Goal: Transaction & Acquisition: Purchase product/service

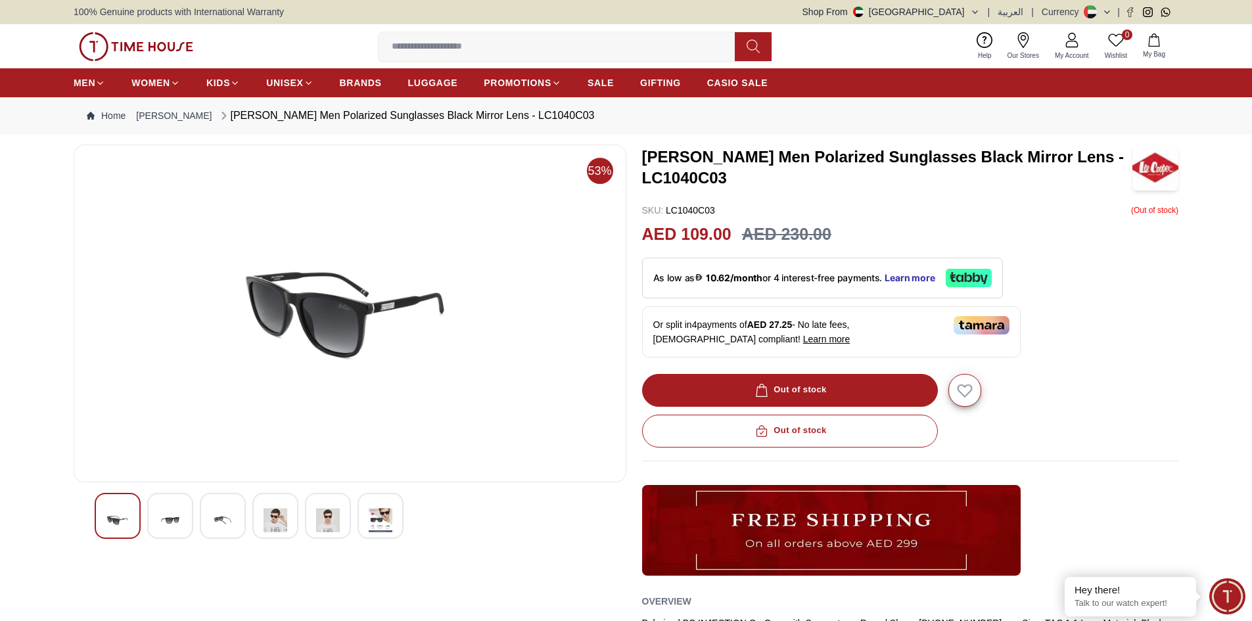
click at [226, 526] on img at bounding box center [223, 520] width 24 height 32
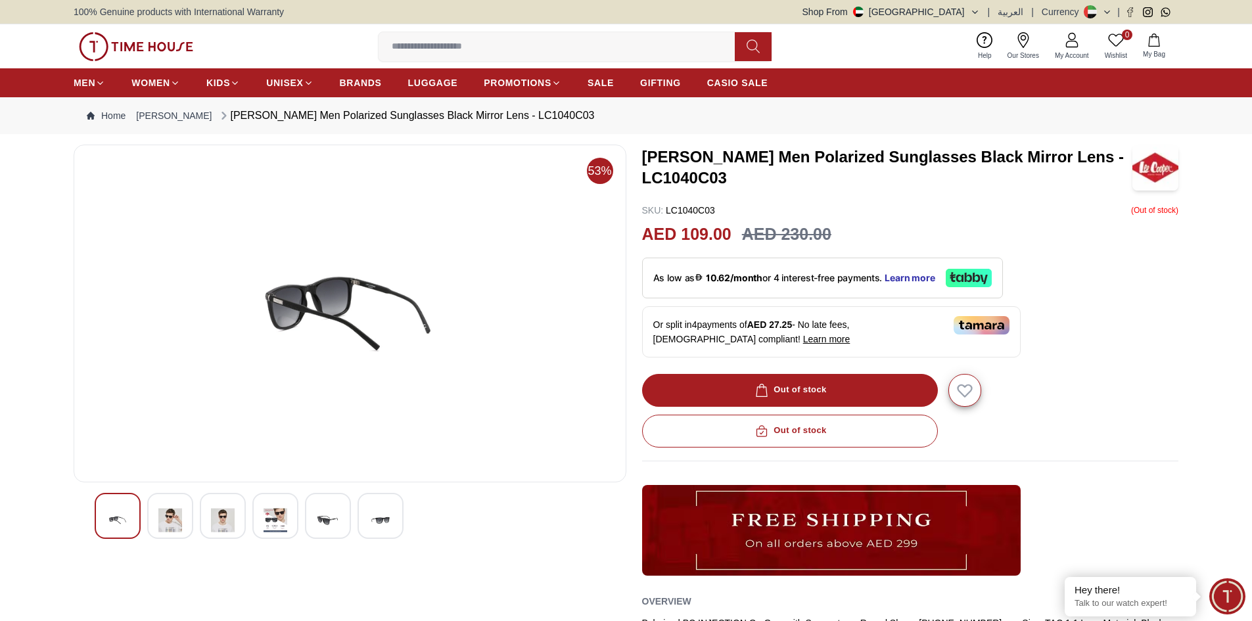
click at [185, 510] on div at bounding box center [170, 516] width 46 height 46
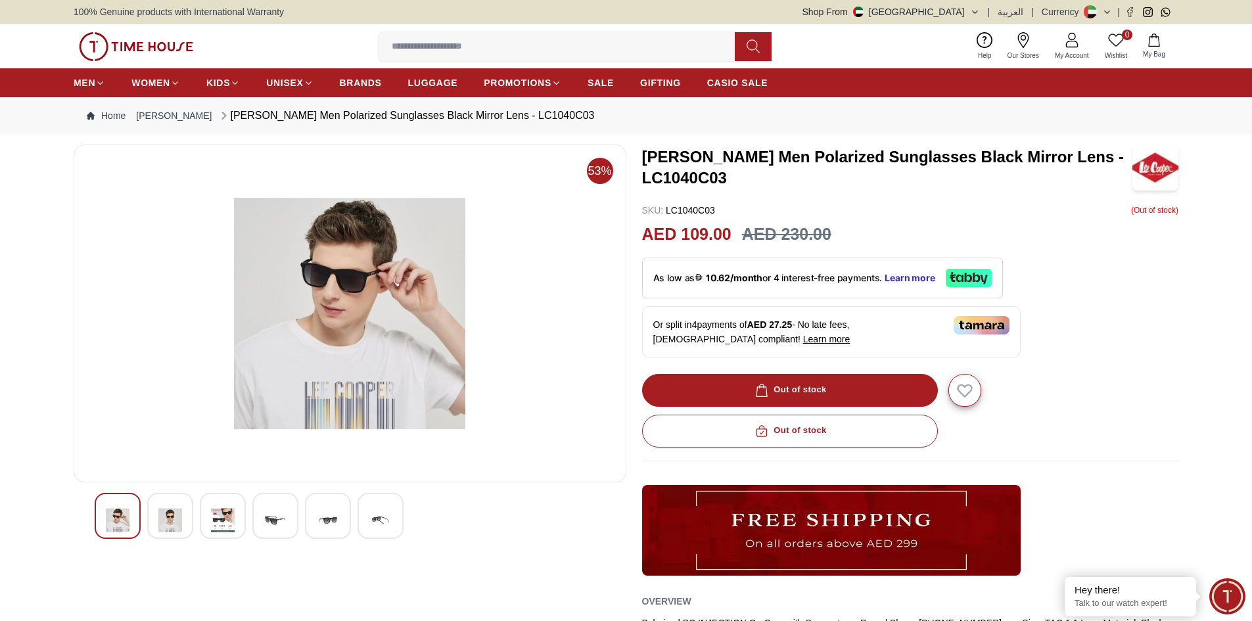
click at [209, 513] on div at bounding box center [223, 516] width 46 height 46
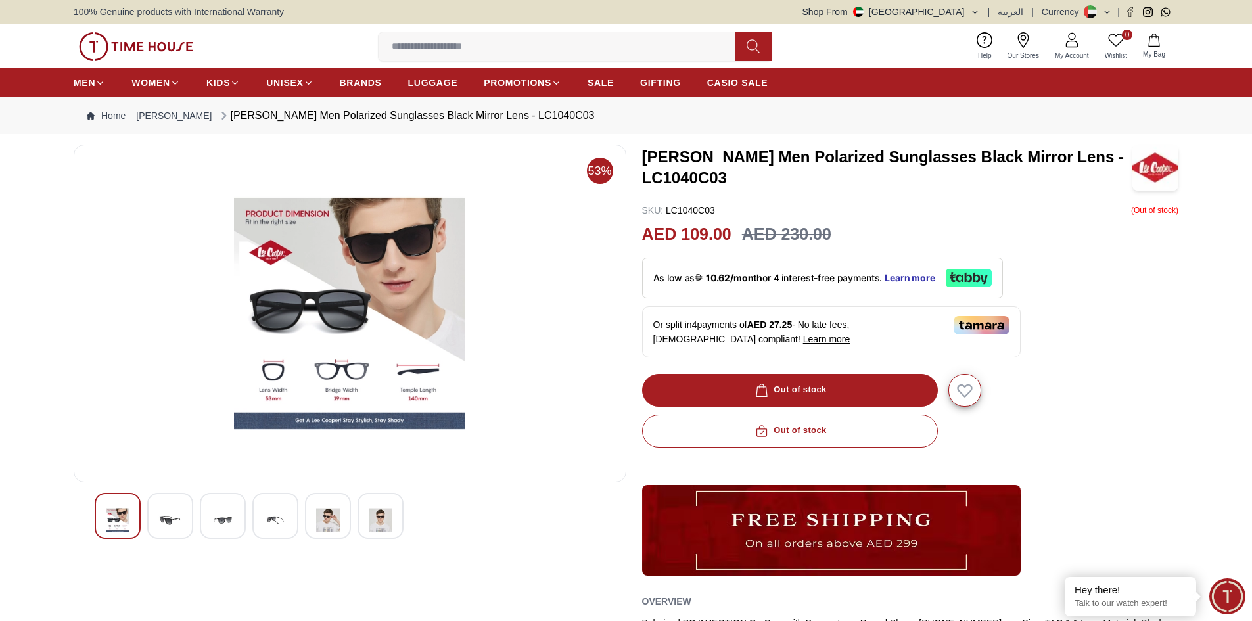
click at [266, 512] on img at bounding box center [275, 520] width 24 height 32
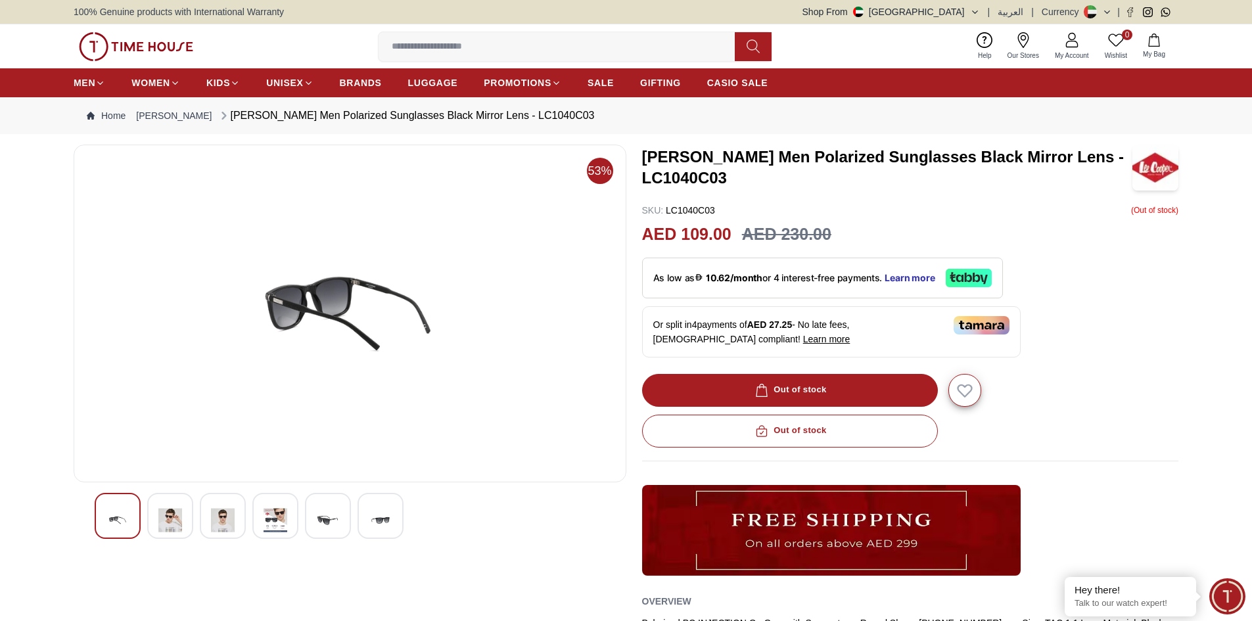
click at [338, 510] on img at bounding box center [328, 520] width 24 height 32
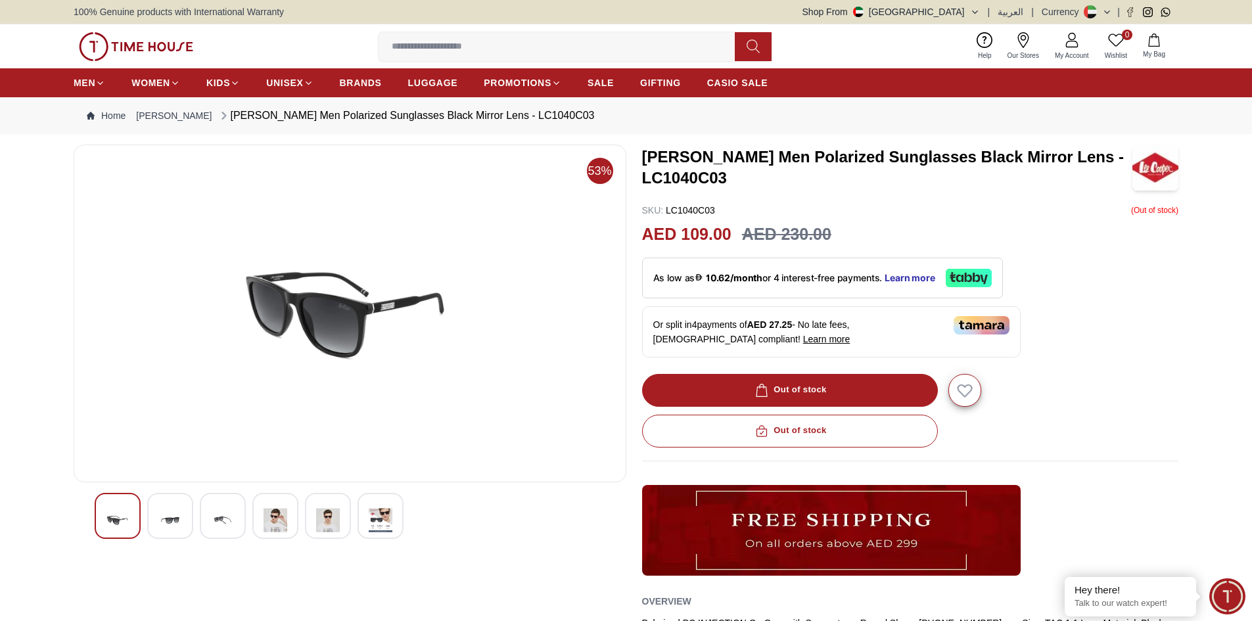
click at [387, 522] on img at bounding box center [381, 520] width 24 height 32
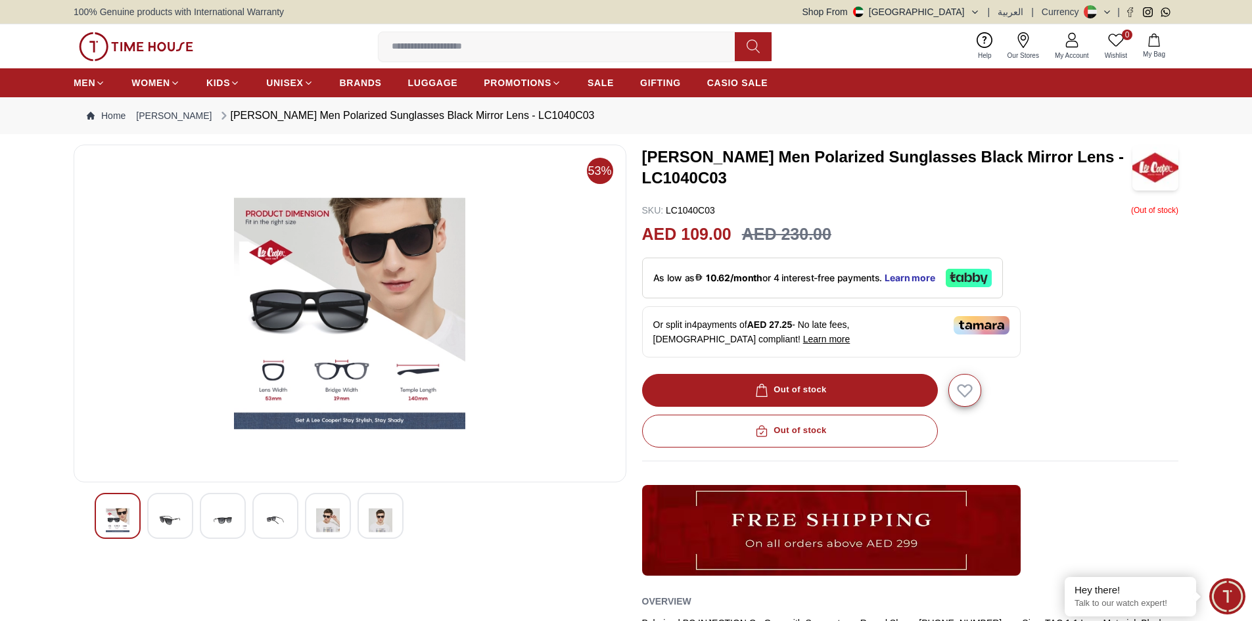
click at [118, 524] on img at bounding box center [118, 520] width 24 height 32
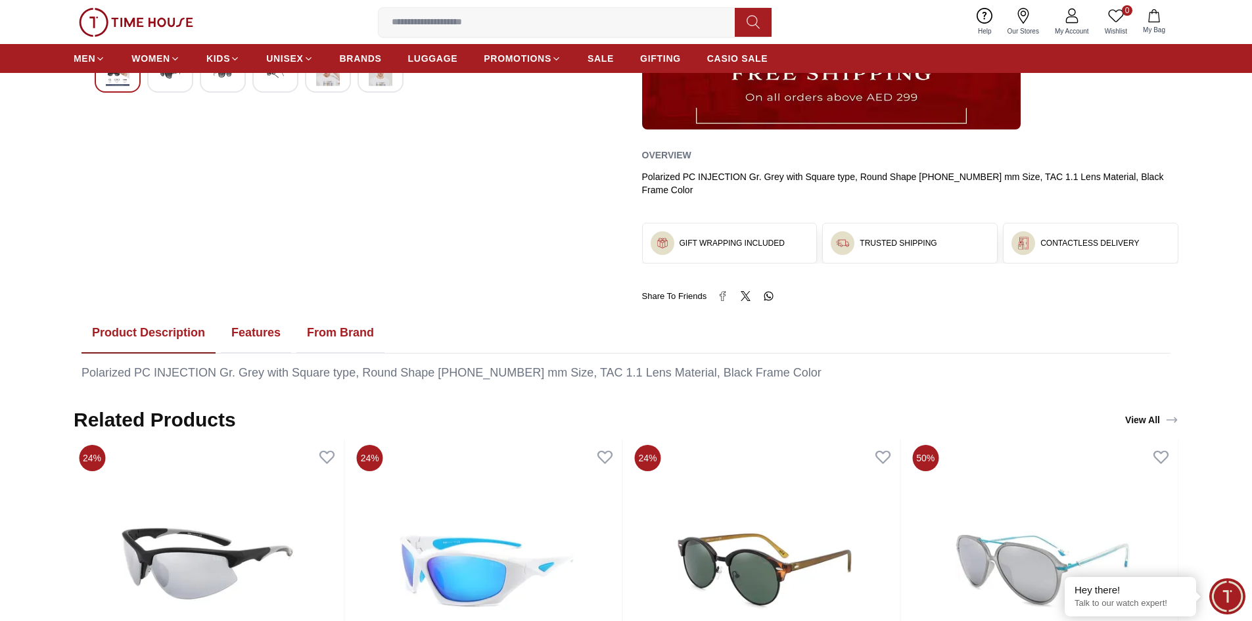
scroll to position [526, 0]
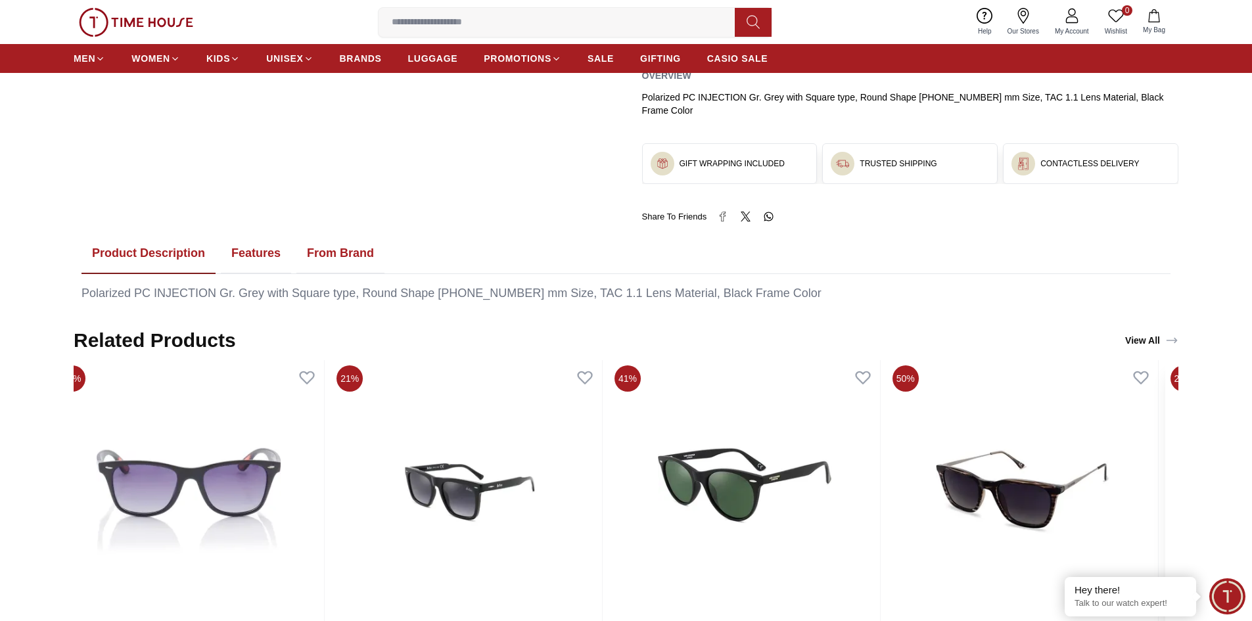
click at [1251, 415] on html "100% Genuine products with International Warranty Shop From [GEOGRAPHIC_DATA] |…" at bounding box center [626, 568] width 1252 height 2188
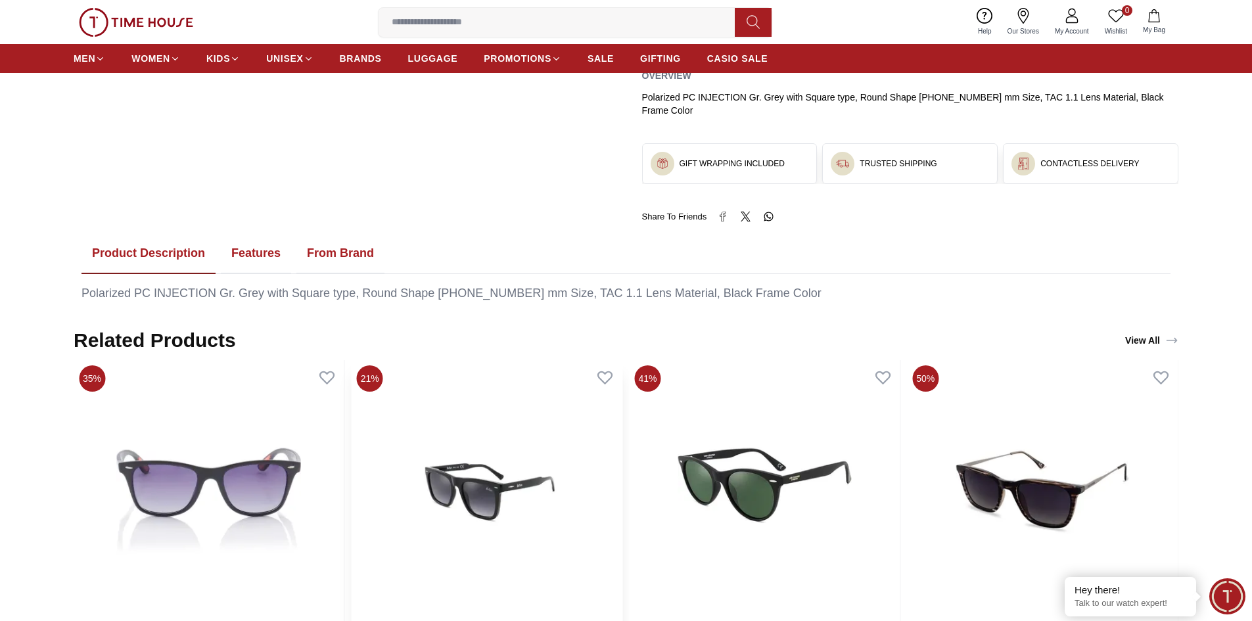
click at [461, 477] on img at bounding box center [487, 491] width 271 height 263
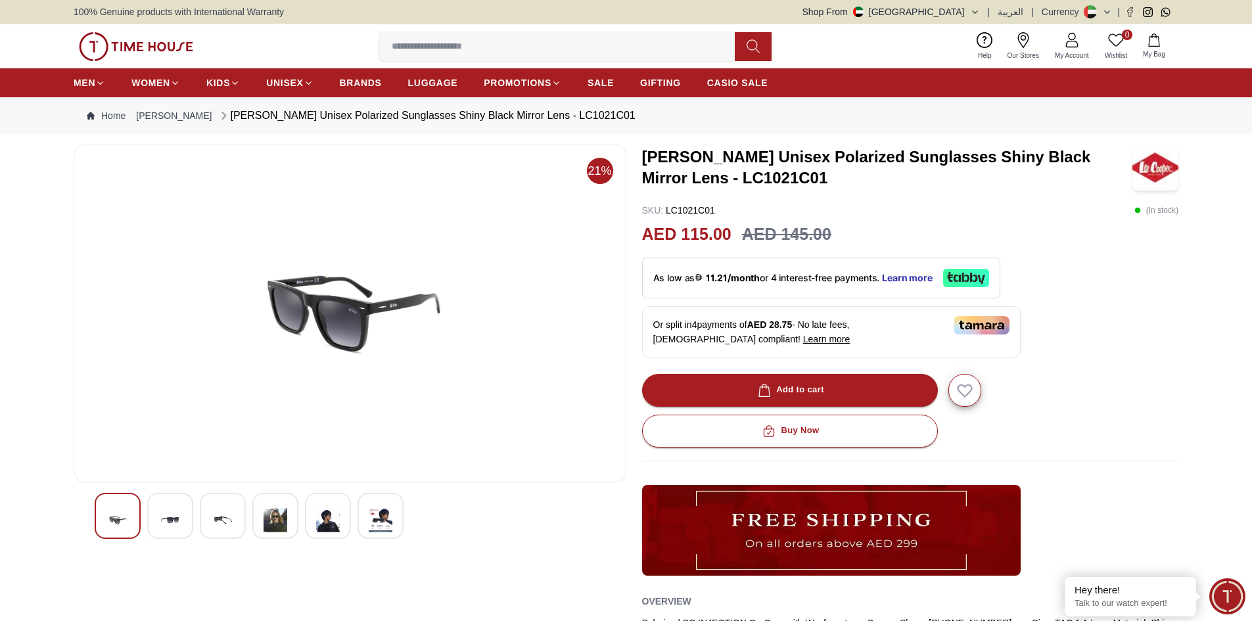
click at [178, 510] on img at bounding box center [170, 520] width 24 height 32
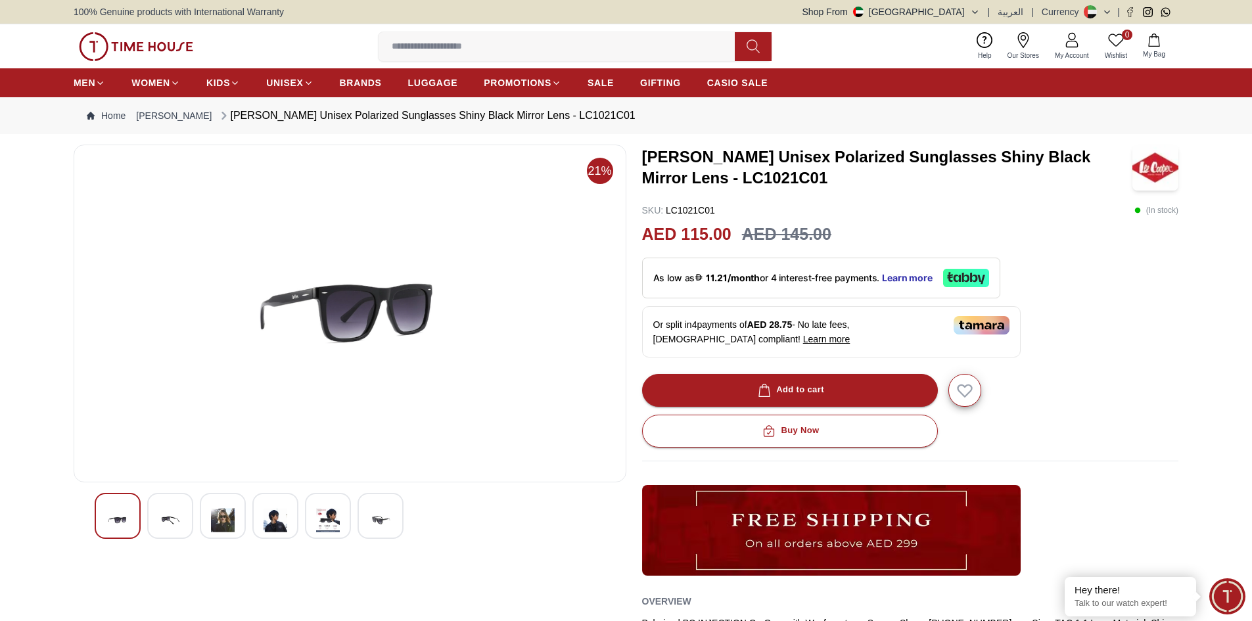
click at [214, 503] on div at bounding box center [223, 516] width 46 height 46
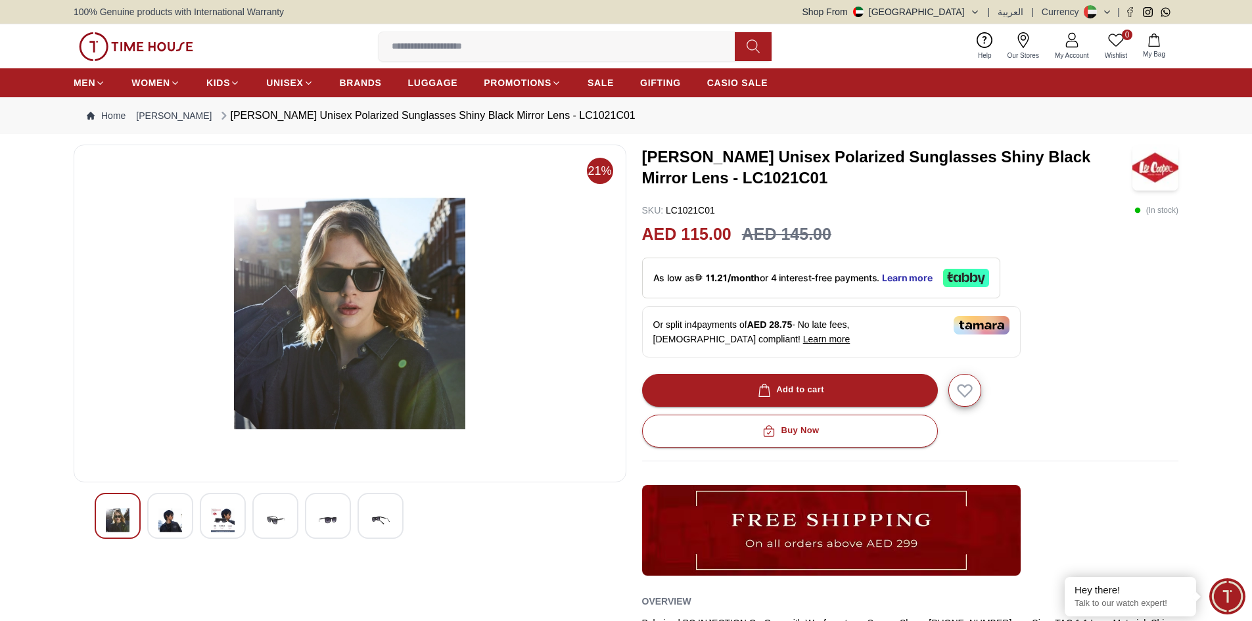
click at [275, 530] on img at bounding box center [275, 520] width 24 height 32
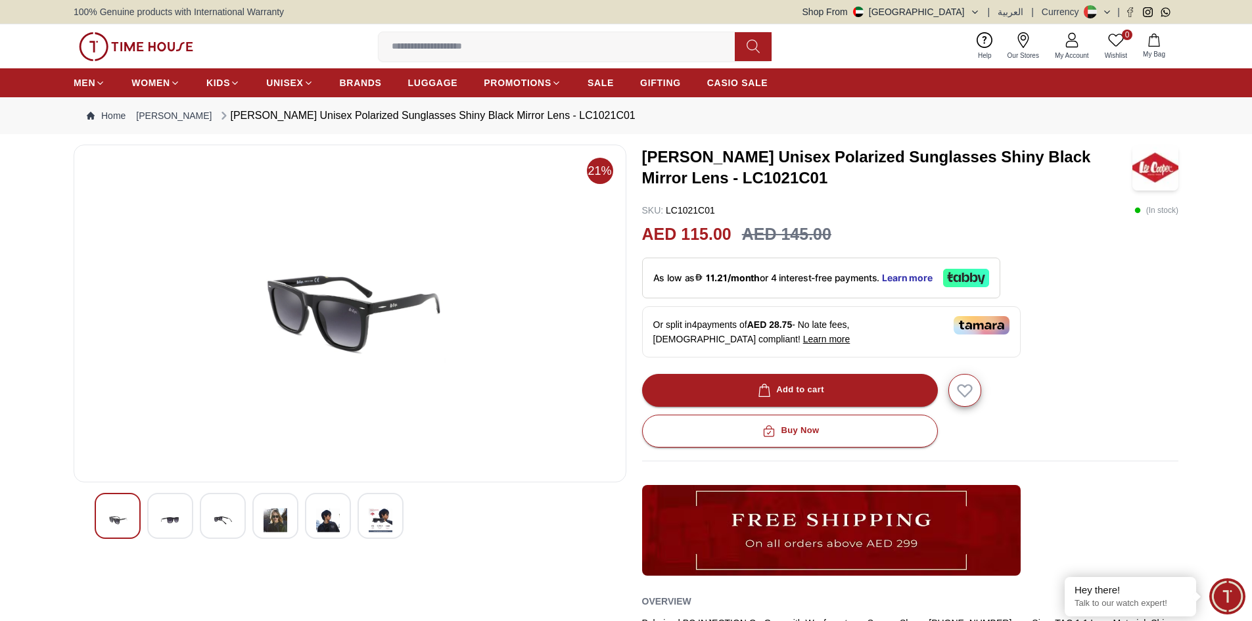
click at [324, 524] on img at bounding box center [328, 520] width 24 height 32
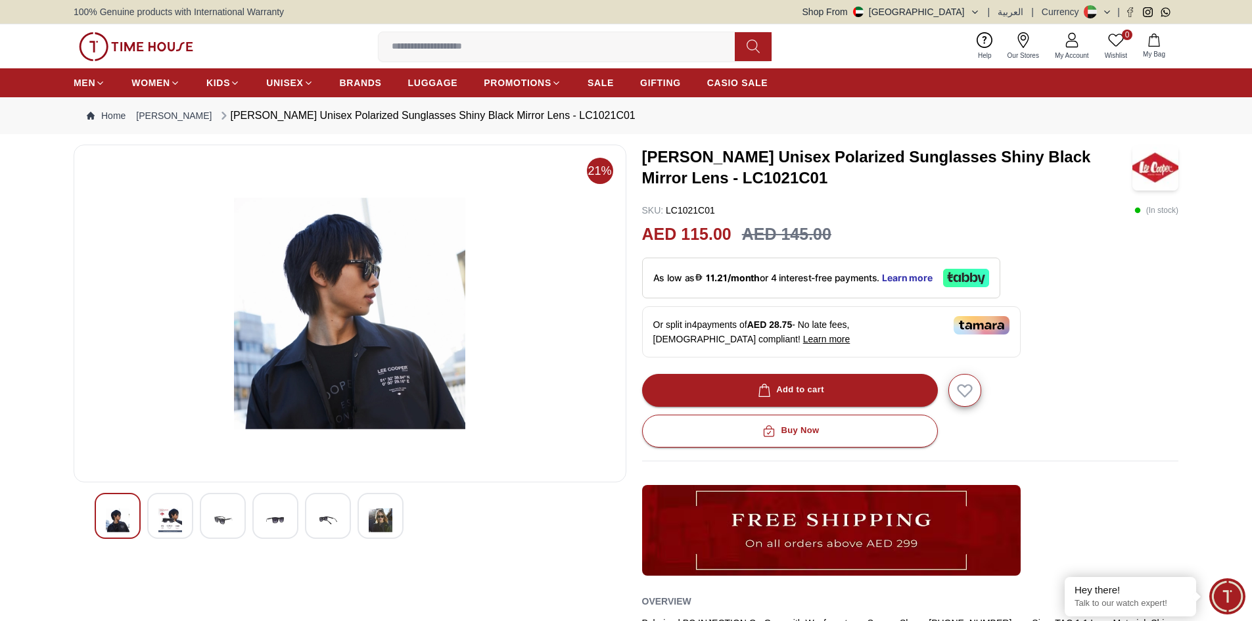
click at [395, 524] on div at bounding box center [380, 516] width 46 height 46
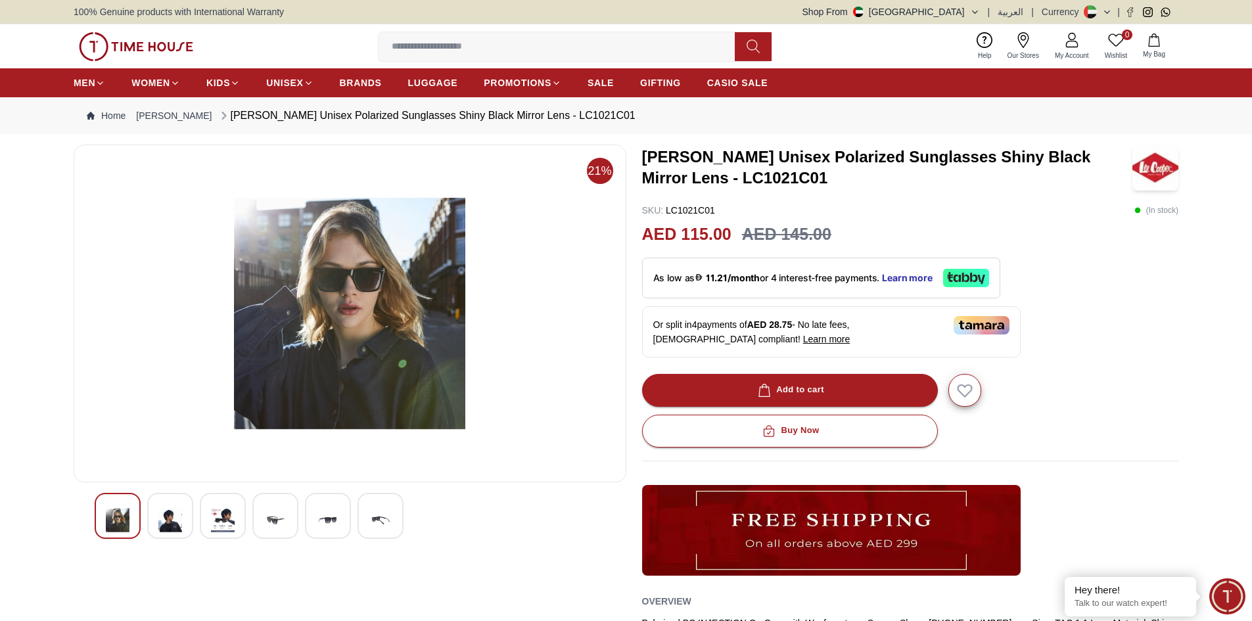
click at [388, 524] on img at bounding box center [381, 520] width 24 height 32
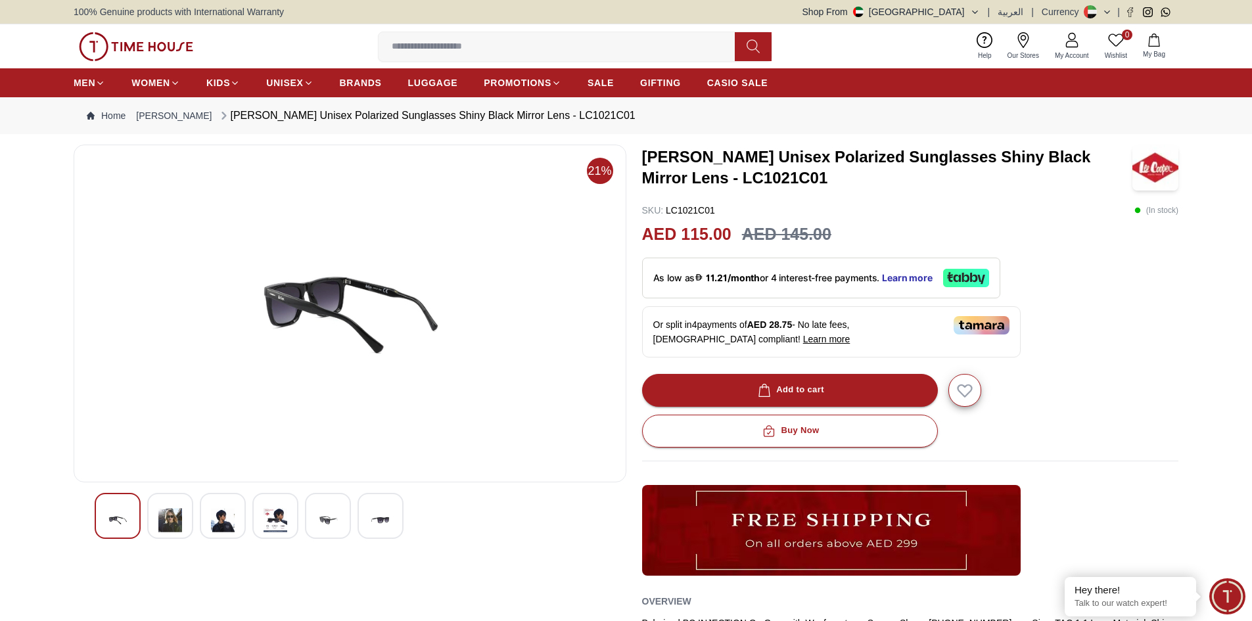
click at [386, 523] on img at bounding box center [381, 520] width 24 height 32
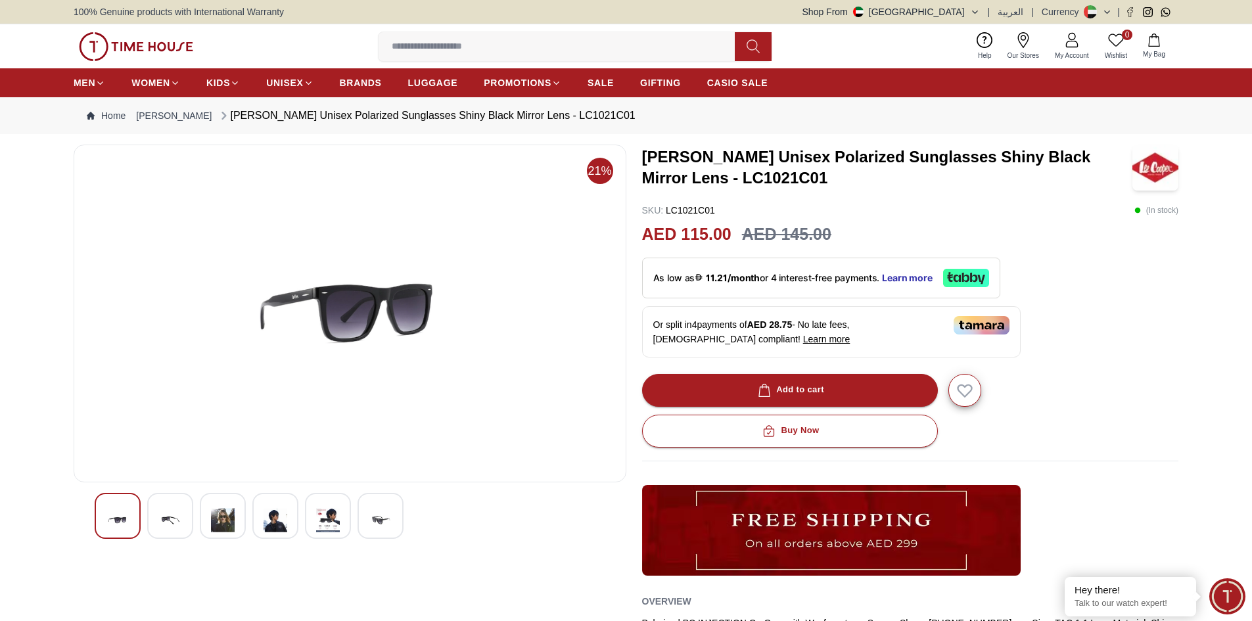
click at [315, 524] on div at bounding box center [328, 516] width 46 height 46
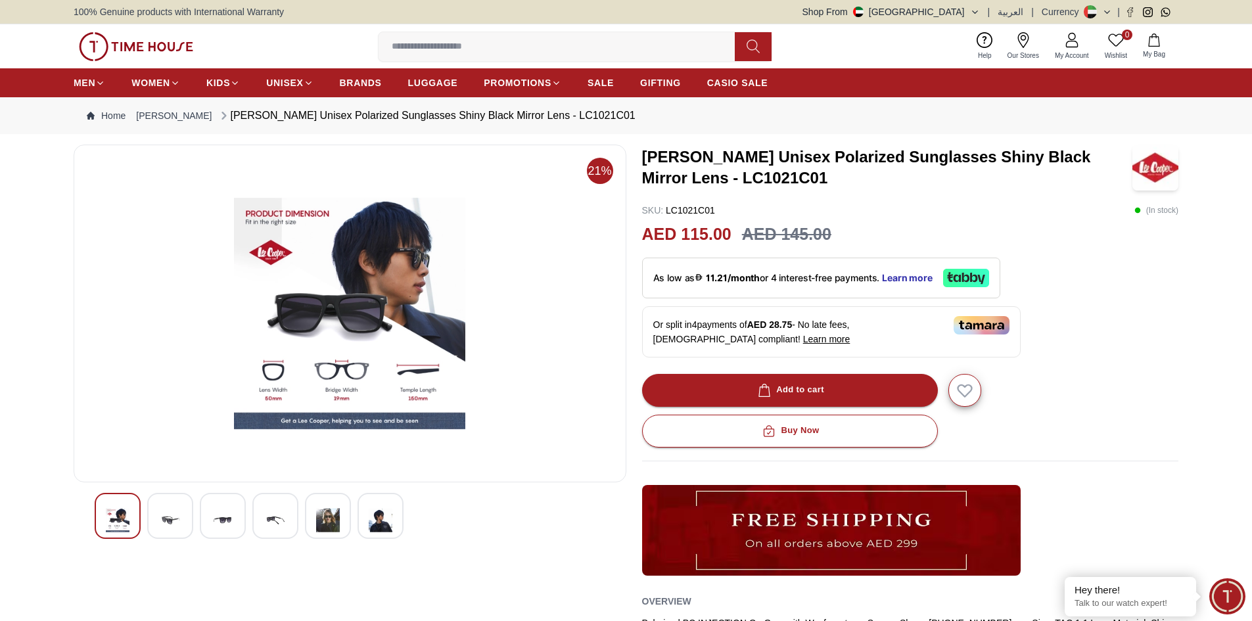
click at [369, 526] on img at bounding box center [381, 520] width 24 height 32
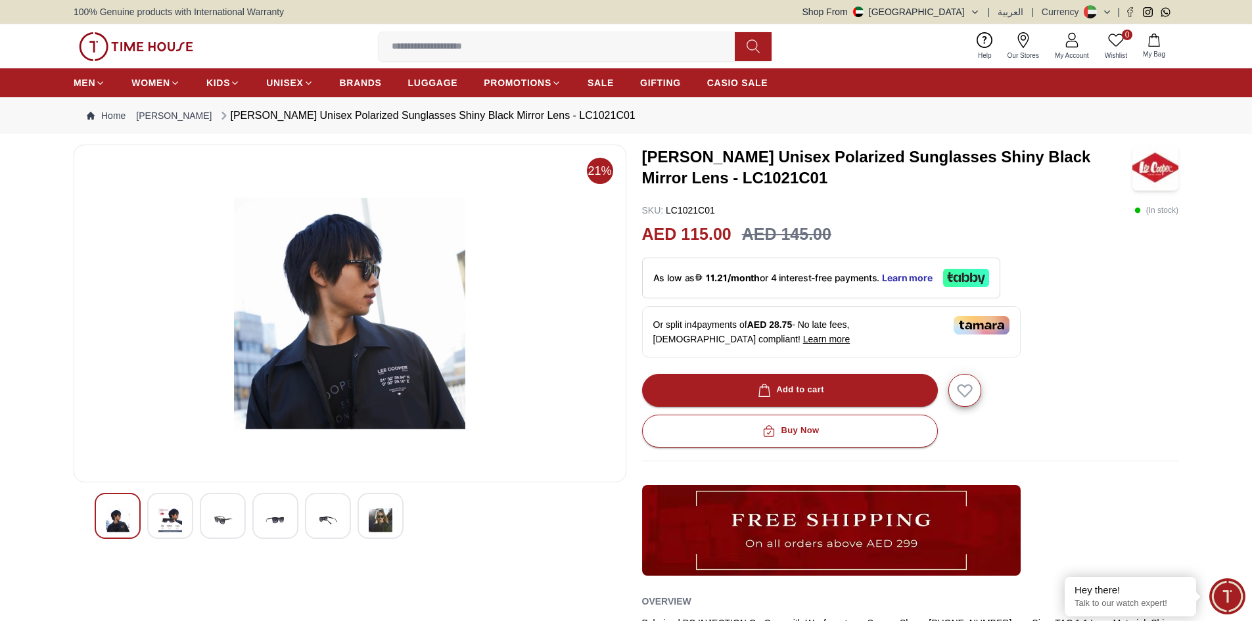
click at [229, 524] on img at bounding box center [223, 520] width 24 height 32
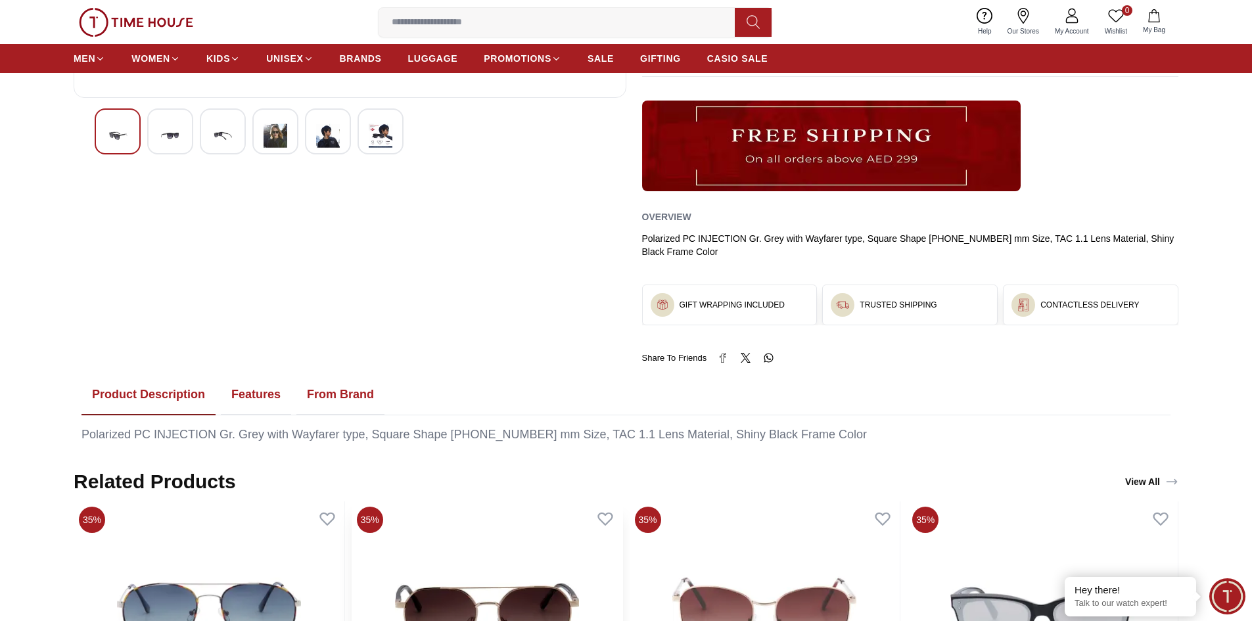
scroll to position [66, 0]
